Goal: Obtain resource: Obtain resource

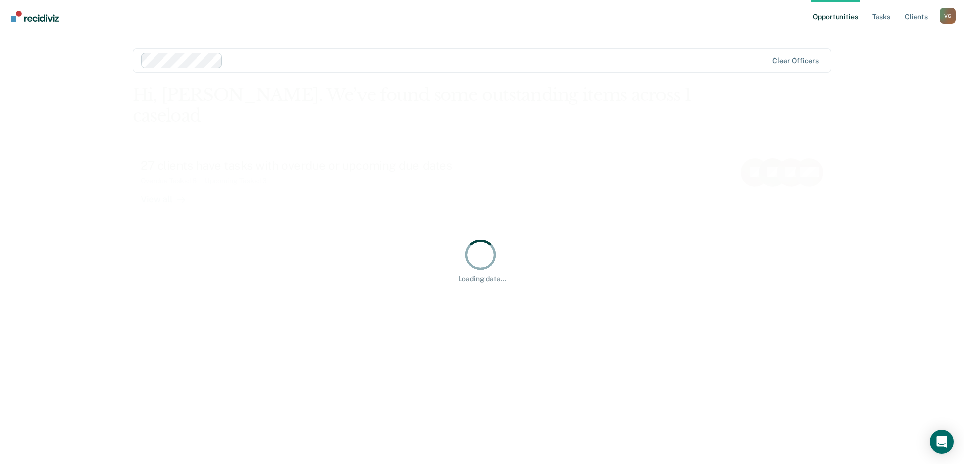
click at [847, 19] on link "Opportunities" at bounding box center [835, 16] width 49 height 32
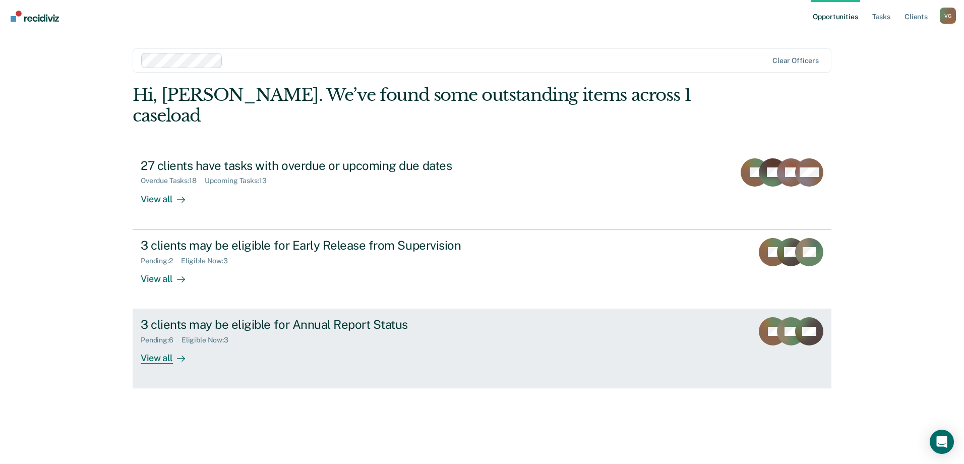
click at [474, 317] on div "3 clients may be eligible for Annual Report Status" at bounding box center [318, 324] width 354 height 15
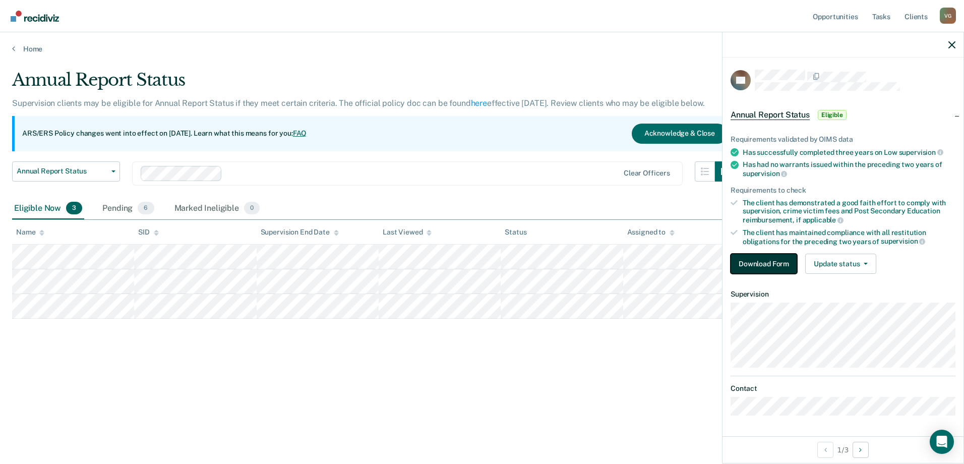
click at [765, 266] on button "Download Form" at bounding box center [764, 264] width 67 height 20
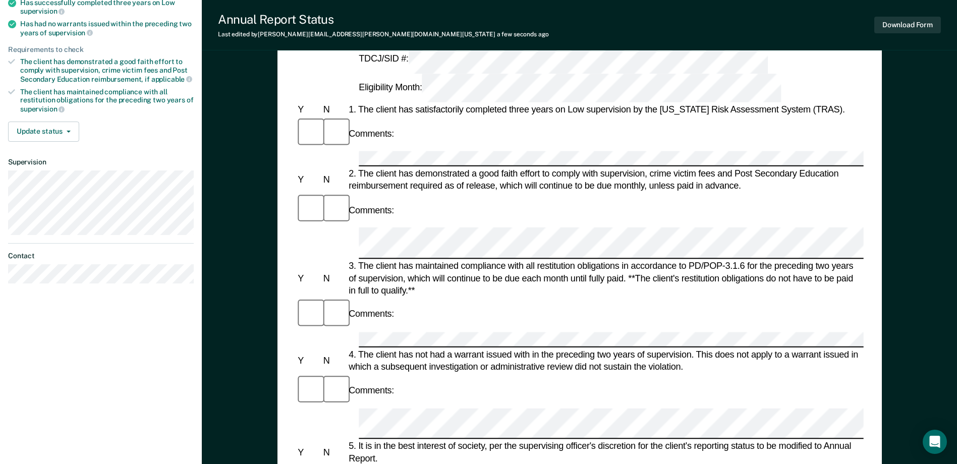
scroll to position [151, 0]
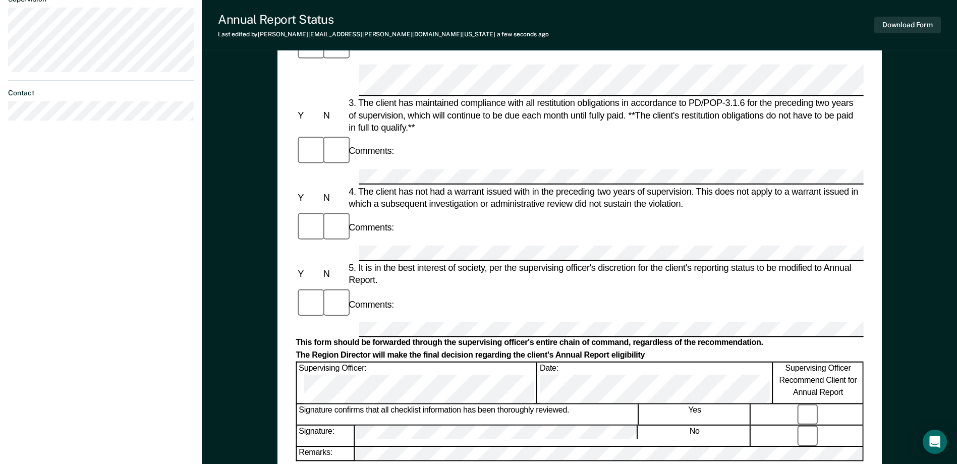
scroll to position [303, 0]
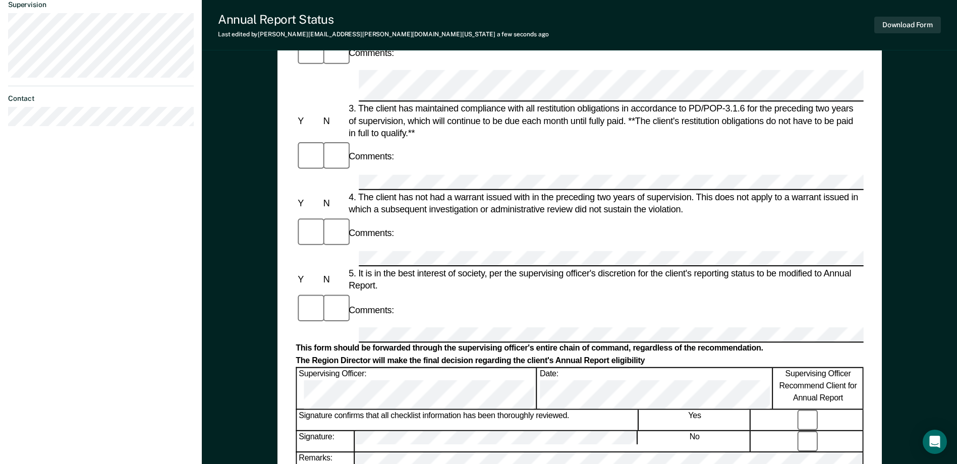
click at [570, 204] on form "Annual Reporting Checklist, Recommendation, and Determination Form Clients who …" at bounding box center [579, 343] width 567 height 1088
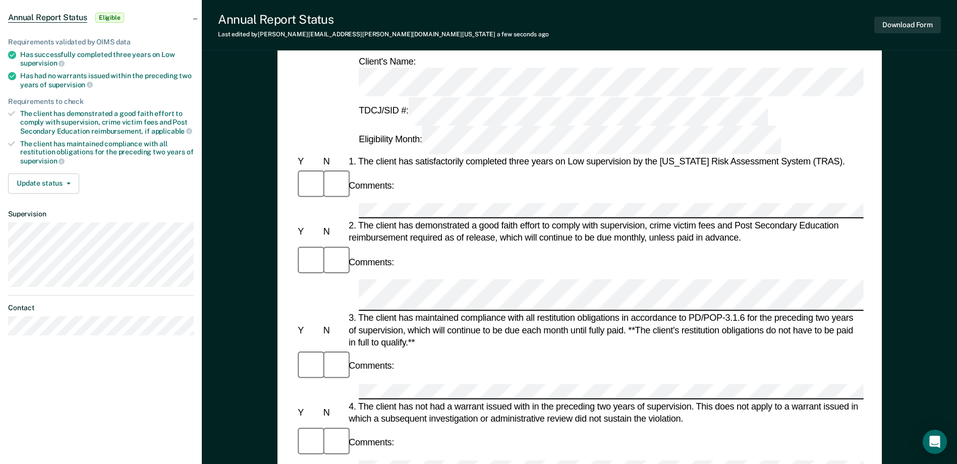
scroll to position [0, 0]
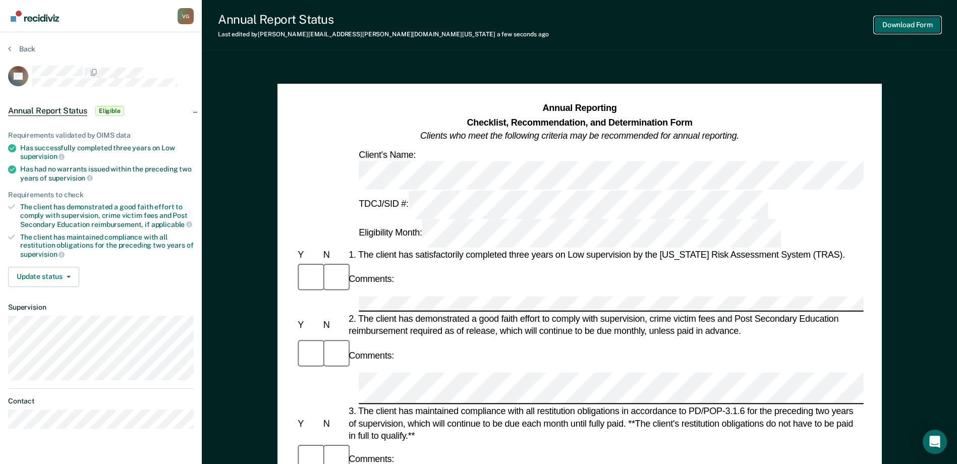
click at [879, 31] on button "Download Form" at bounding box center [907, 25] width 67 height 17
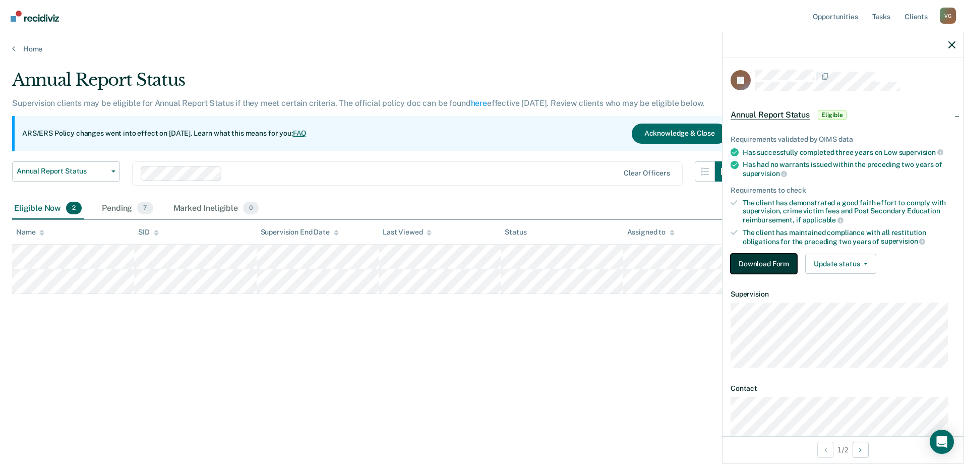
click at [748, 267] on button "Download Form" at bounding box center [764, 264] width 67 height 20
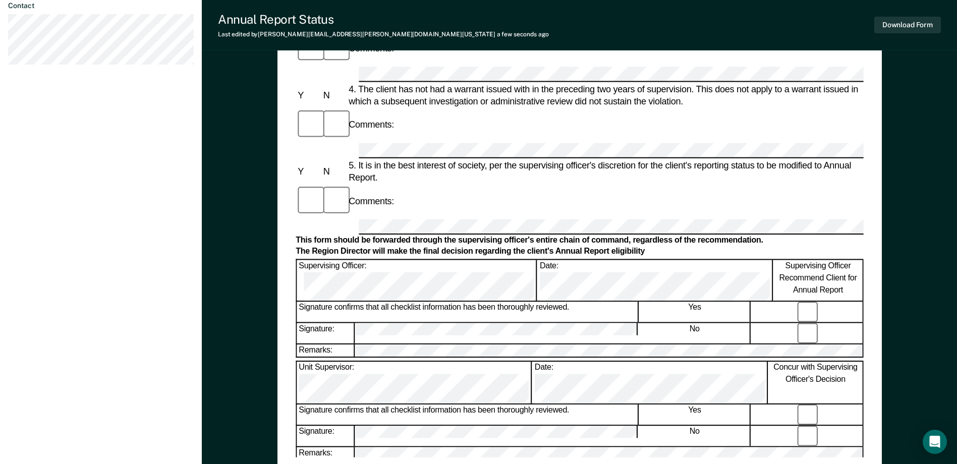
scroll to position [403, 0]
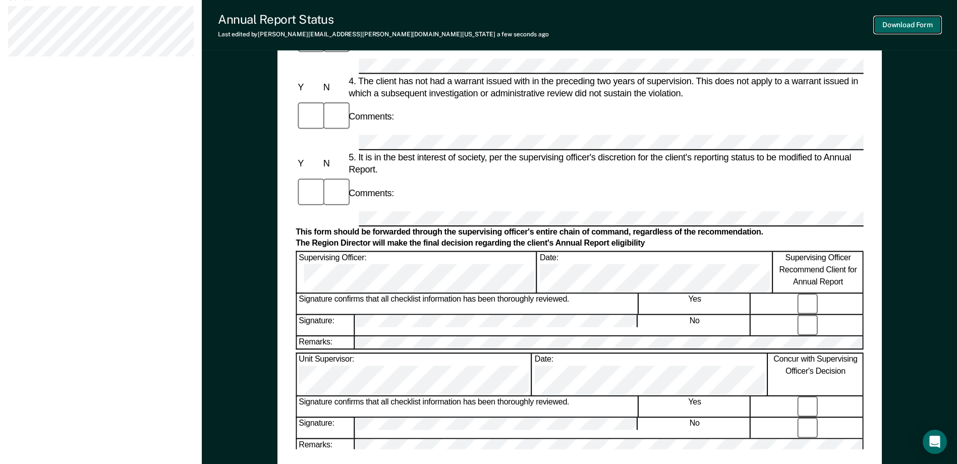
click at [911, 23] on button "Download Form" at bounding box center [907, 25] width 67 height 17
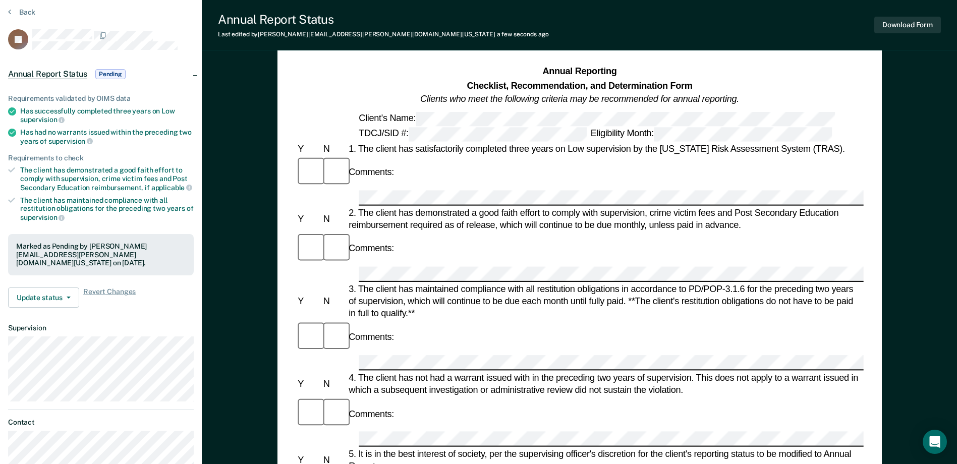
scroll to position [0, 0]
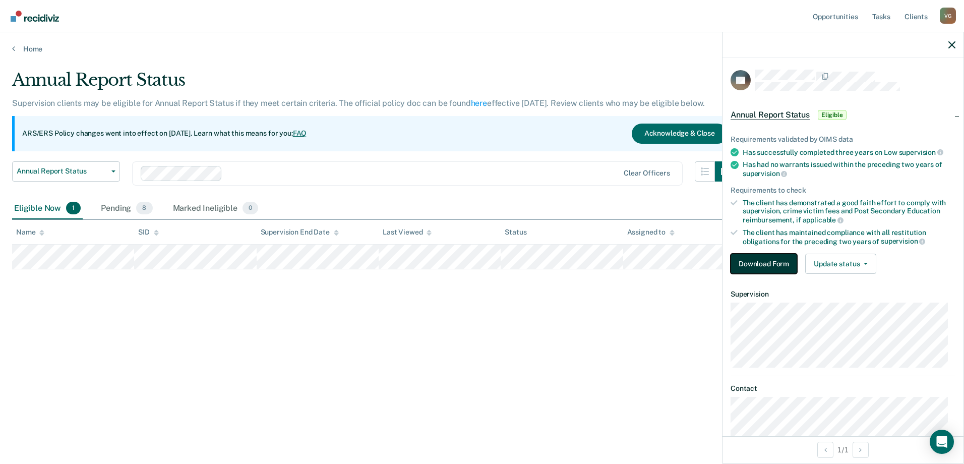
click at [774, 261] on button "Download Form" at bounding box center [764, 264] width 67 height 20
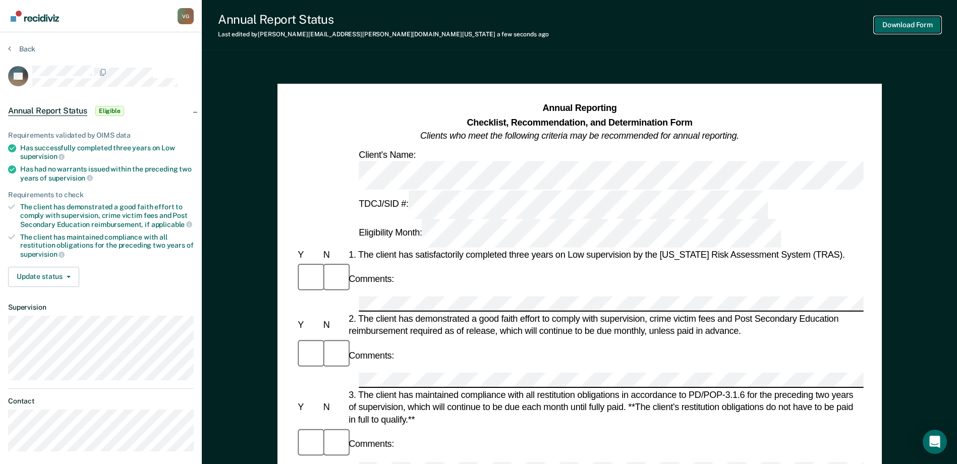
click at [894, 26] on button "Download Form" at bounding box center [907, 25] width 67 height 17
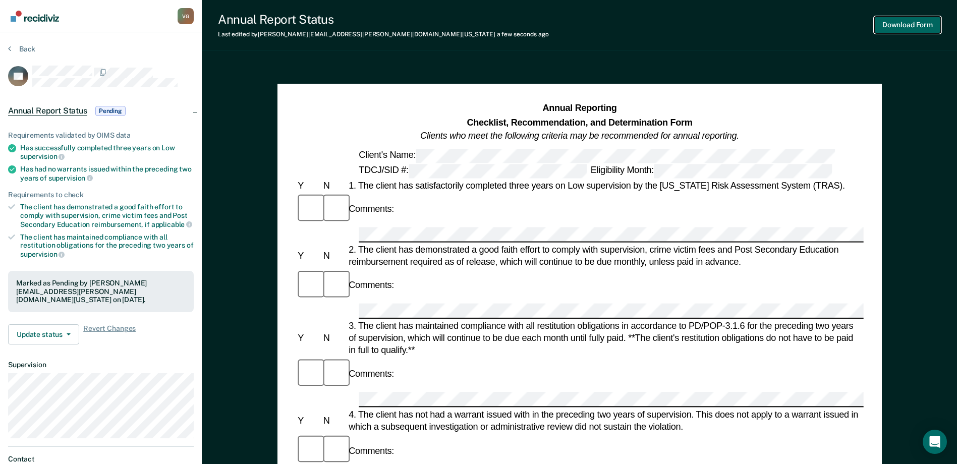
click at [928, 30] on button "Download Form" at bounding box center [907, 25] width 67 height 17
